Goal: Task Accomplishment & Management: Manage account settings

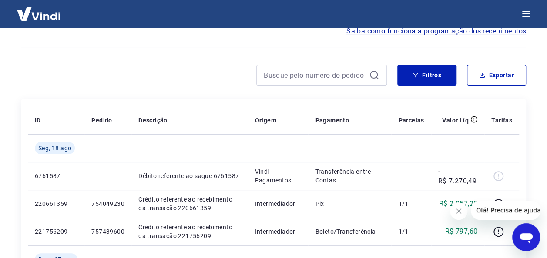
scroll to position [87, 0]
